Goal: Navigation & Orientation: Find specific page/section

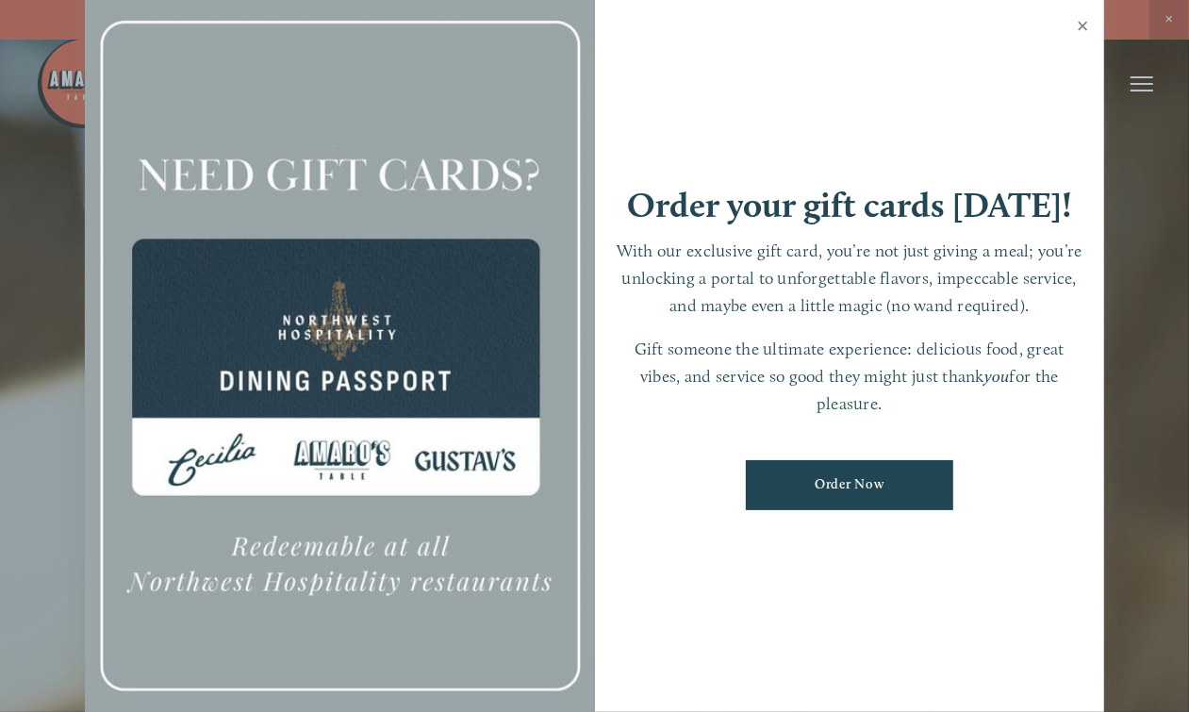
click at [1084, 19] on link "Close" at bounding box center [1083, 28] width 37 height 53
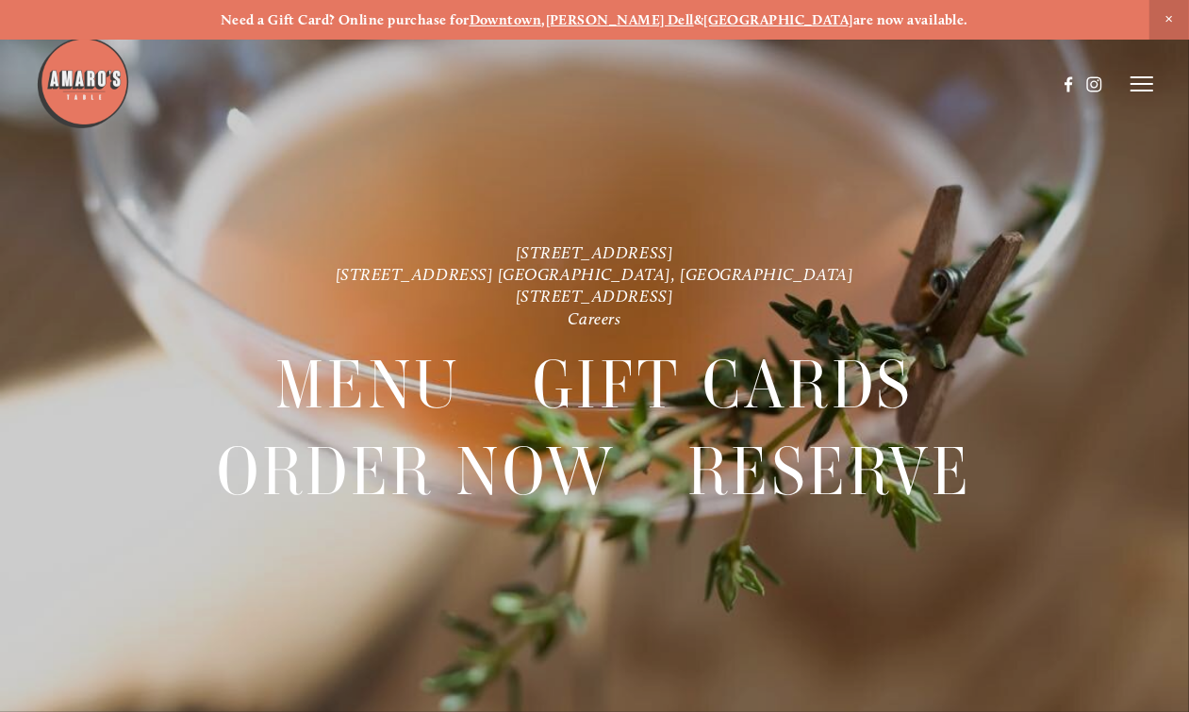
click at [1134, 77] on line at bounding box center [1142, 77] width 23 height 0
click at [1133, 77] on icon at bounding box center [1139, 83] width 17 height 17
click at [1093, 86] on use at bounding box center [1094, 84] width 32 height 32
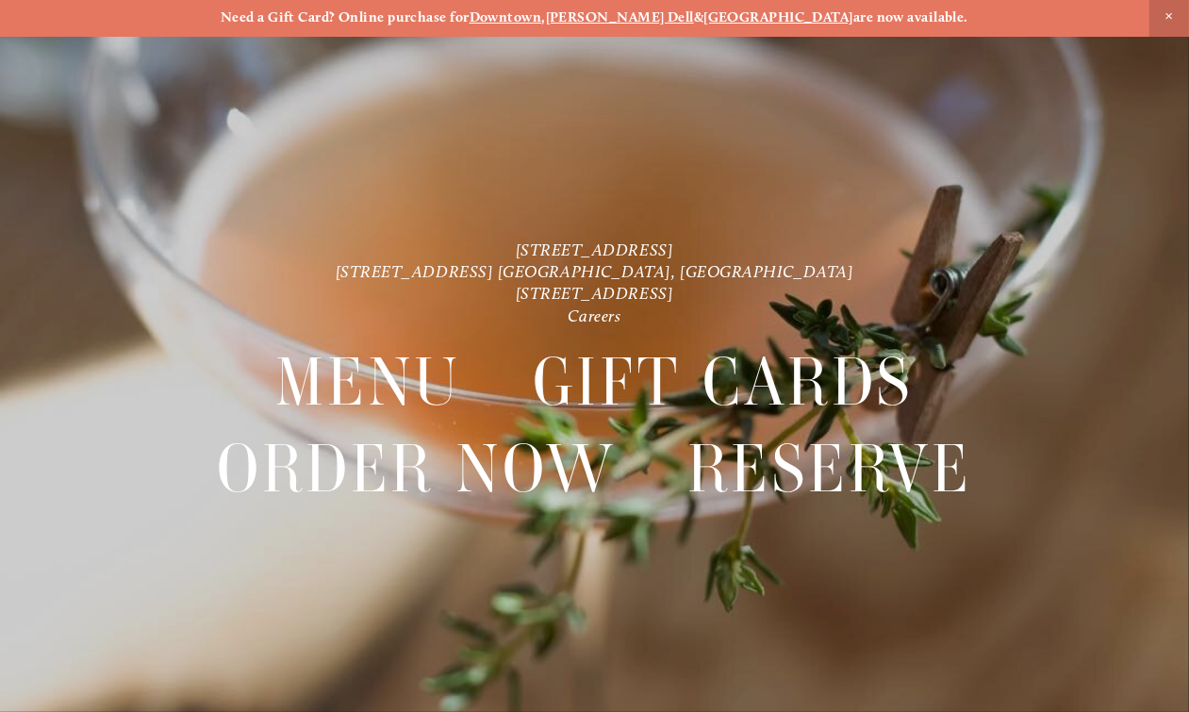
scroll to position [5, 0]
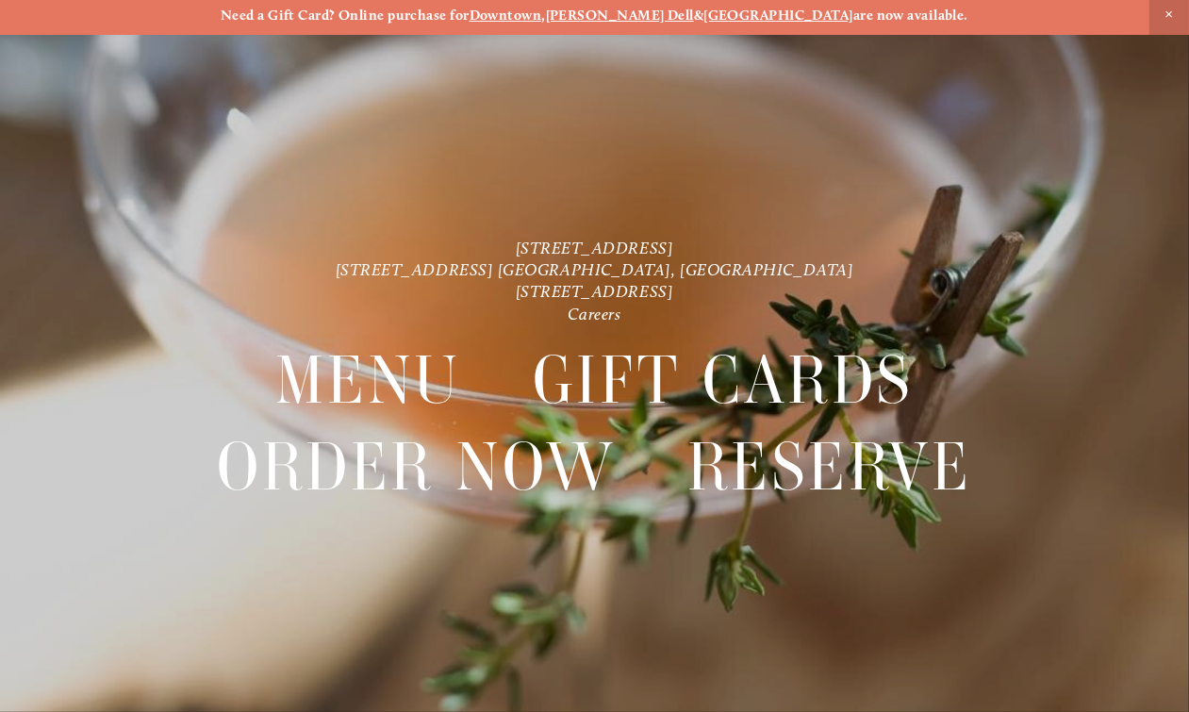
click at [946, 113] on header "Menu Order Now Visit Gallery 0" at bounding box center [594, 37] width 1117 height 169
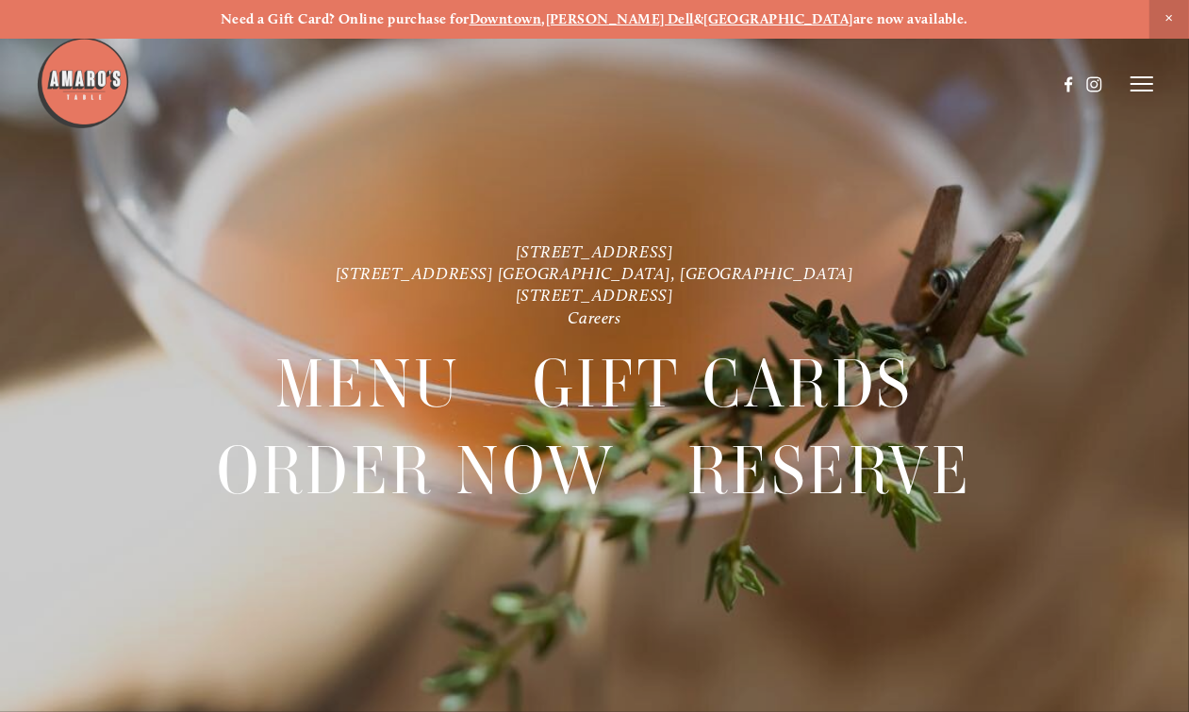
scroll to position [0, 0]
click at [1138, 83] on icon at bounding box center [1142, 83] width 23 height 17
click at [803, 80] on span "Menu" at bounding box center [817, 83] width 35 height 16
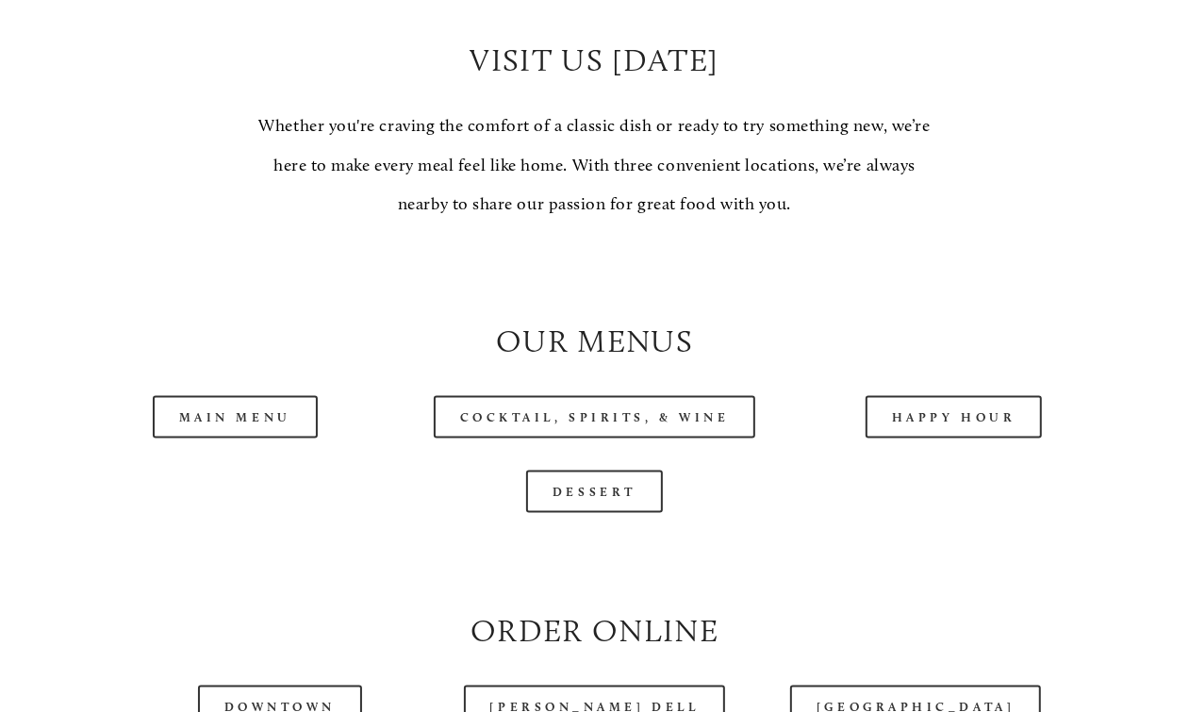
scroll to position [1518, 0]
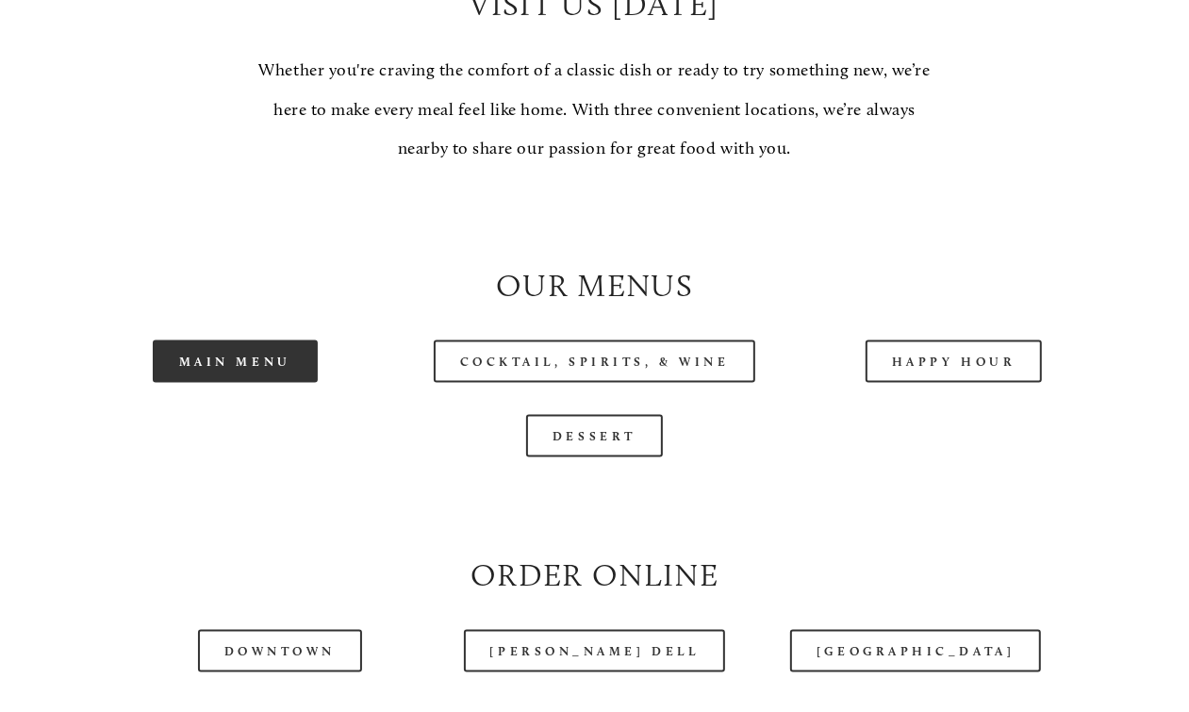
click at [273, 383] on link "Main Menu" at bounding box center [235, 361] width 165 height 42
